Goal: Navigation & Orientation: Understand site structure

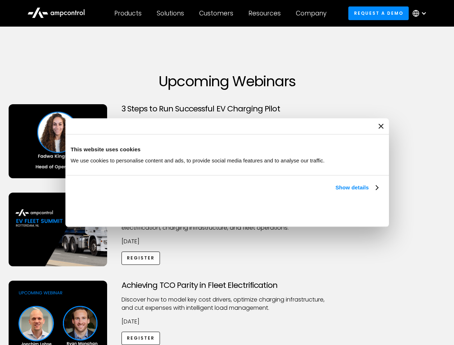
click at [336, 192] on link "Show details" at bounding box center [357, 188] width 42 height 9
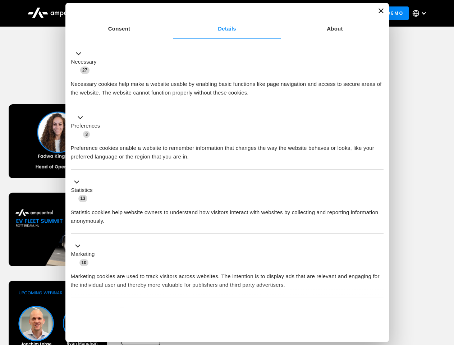
click at [379, 298] on ul "Necessary 27 Necessary cookies help make a website usable by enabling basic fun…" at bounding box center [227, 189] width 320 height 297
click at [447, 290] on div "Achieving TCO Parity in Fleet Electrification Discover how to model key cost dr…" at bounding box center [227, 337] width 452 height 113
click at [221, 13] on div "Customers" at bounding box center [216, 13] width 34 height 8
click at [128, 13] on div "Products" at bounding box center [127, 13] width 27 height 8
click at [171, 13] on div "Solutions" at bounding box center [170, 13] width 27 height 8
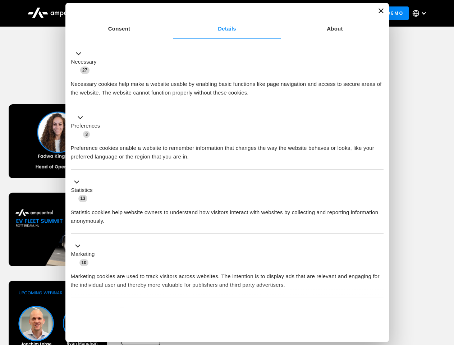
click at [218, 13] on div "Customers" at bounding box center [216, 13] width 34 height 8
click at [266, 13] on div "Resources" at bounding box center [265, 13] width 32 height 8
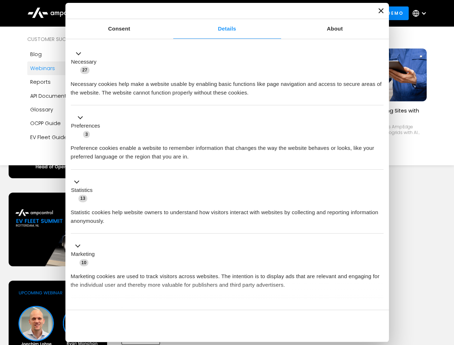
click at [314, 13] on div "Company" at bounding box center [311, 13] width 31 height 8
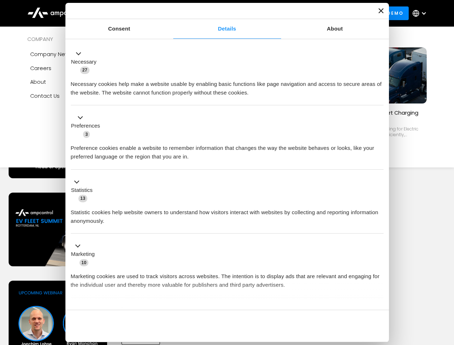
click at [422, 13] on div at bounding box center [424, 13] width 6 height 6
